Goal: Find specific page/section

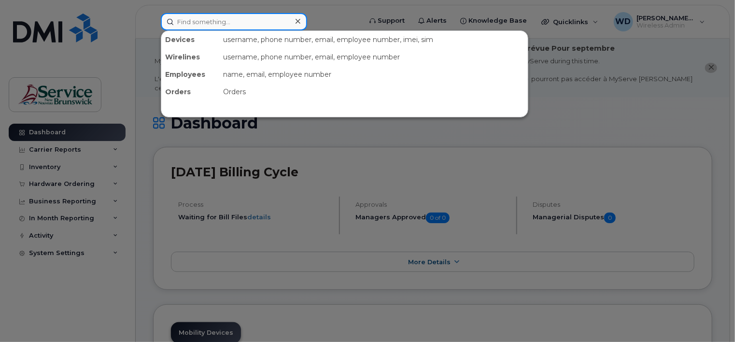
click at [228, 22] on input at bounding box center [234, 21] width 146 height 17
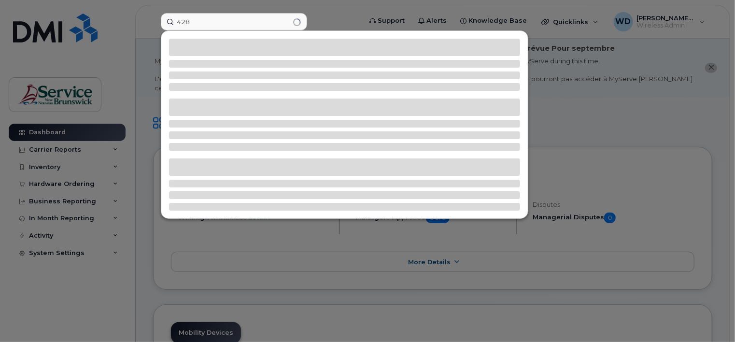
click at [338, 23] on div at bounding box center [367, 171] width 735 height 342
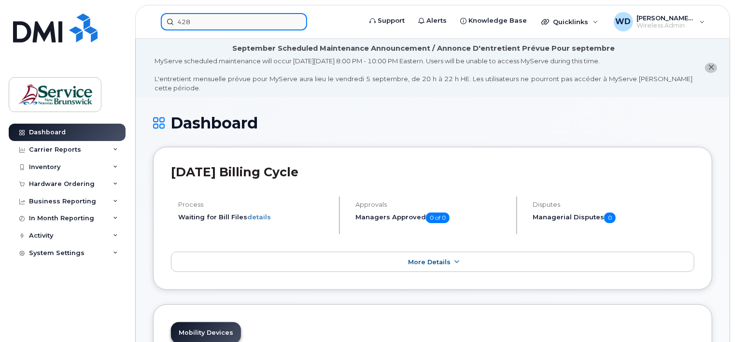
click at [242, 15] on input "428" at bounding box center [234, 21] width 146 height 17
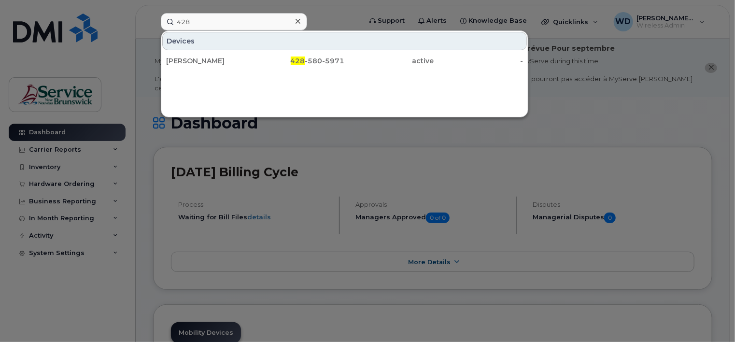
click at [327, 17] on div at bounding box center [367, 171] width 735 height 342
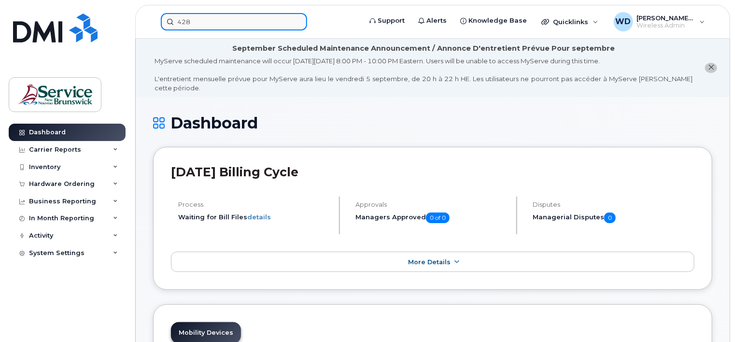
click at [266, 18] on input "428" at bounding box center [234, 21] width 146 height 17
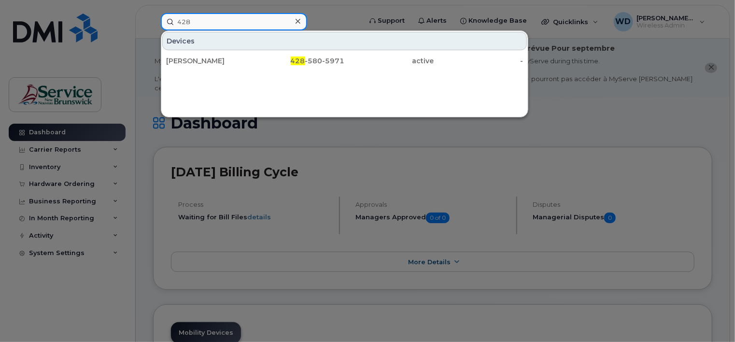
click at [266, 18] on input "428" at bounding box center [234, 21] width 146 height 17
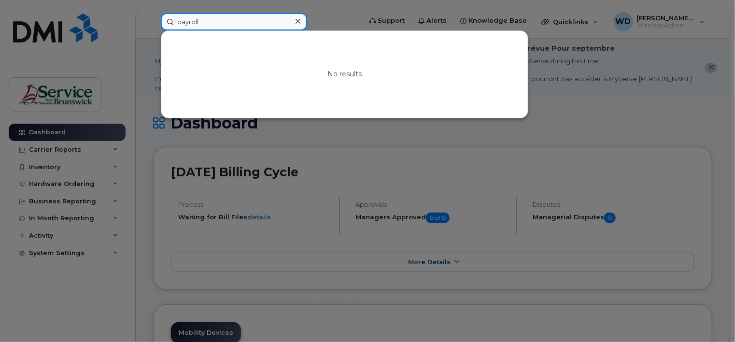
type input "payroll"
click at [363, 19] on div at bounding box center [367, 171] width 735 height 342
